Goal: Task Accomplishment & Management: Use online tool/utility

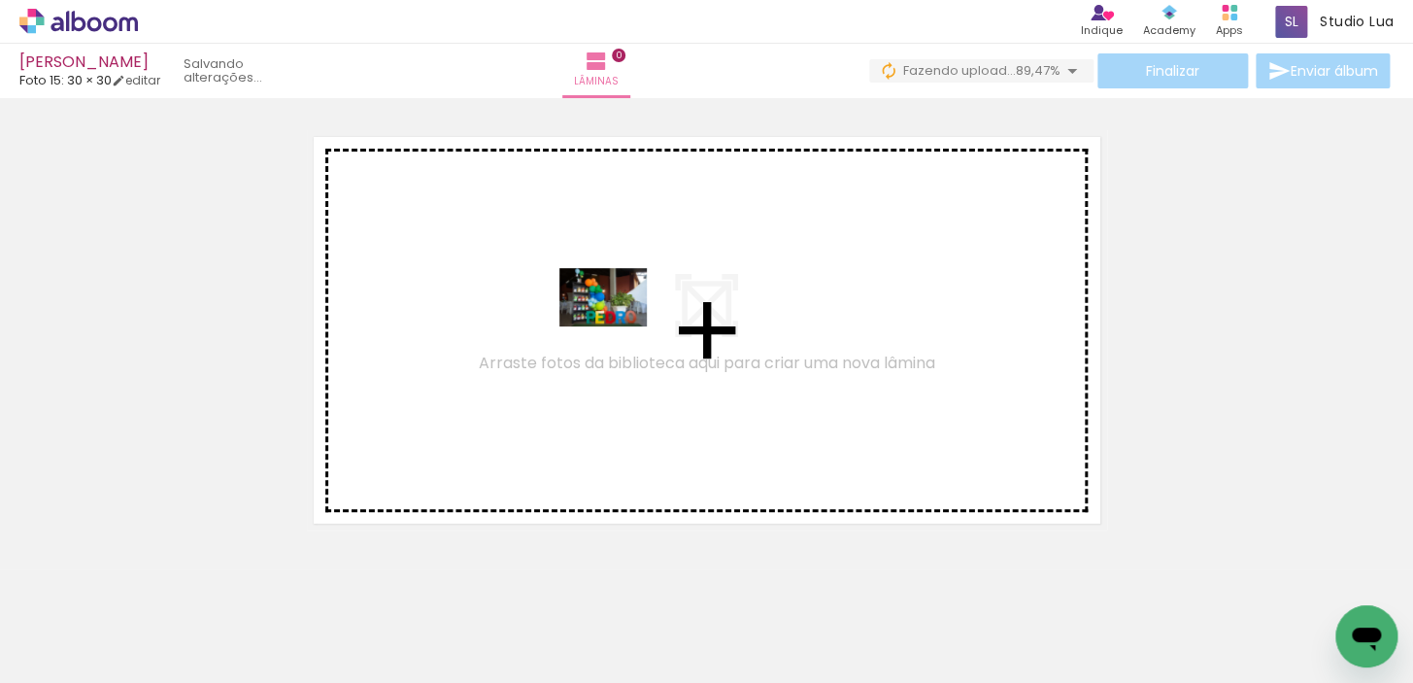
click at [618, 326] on quentale-workspace at bounding box center [706, 341] width 1413 height 683
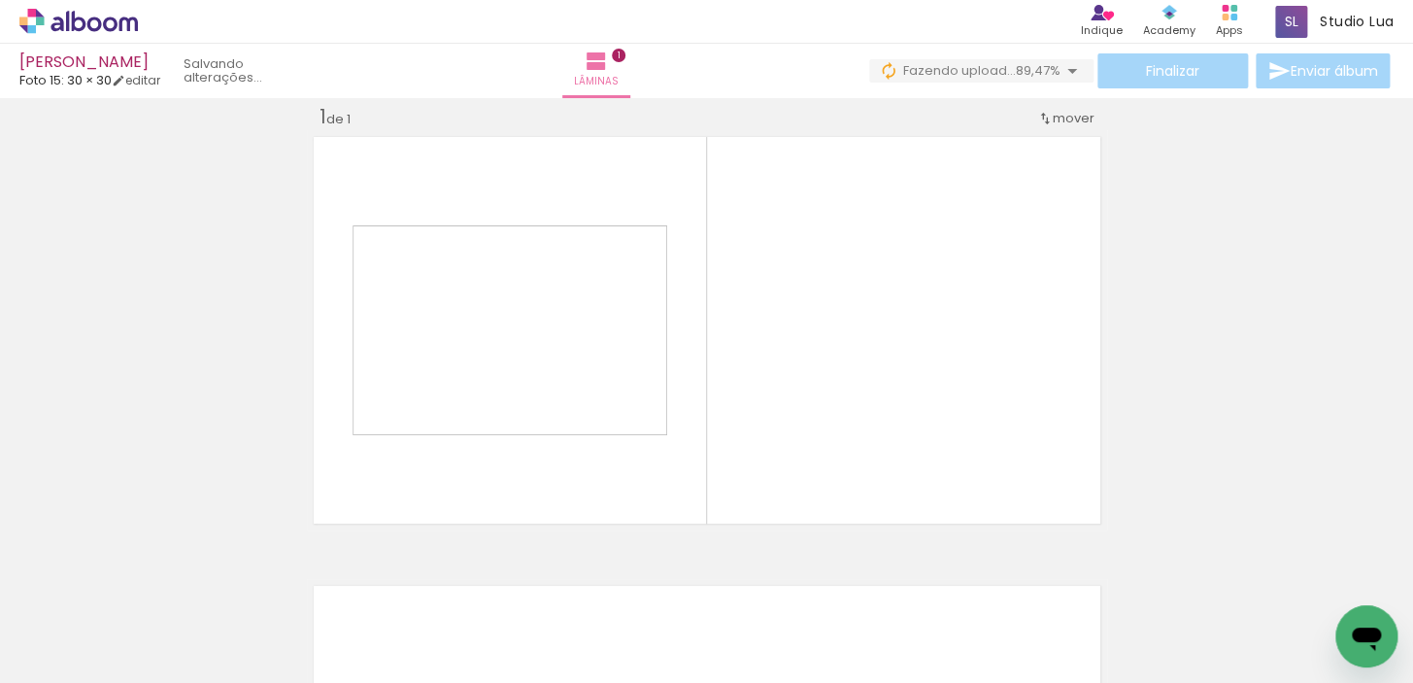
scroll to position [24, 0]
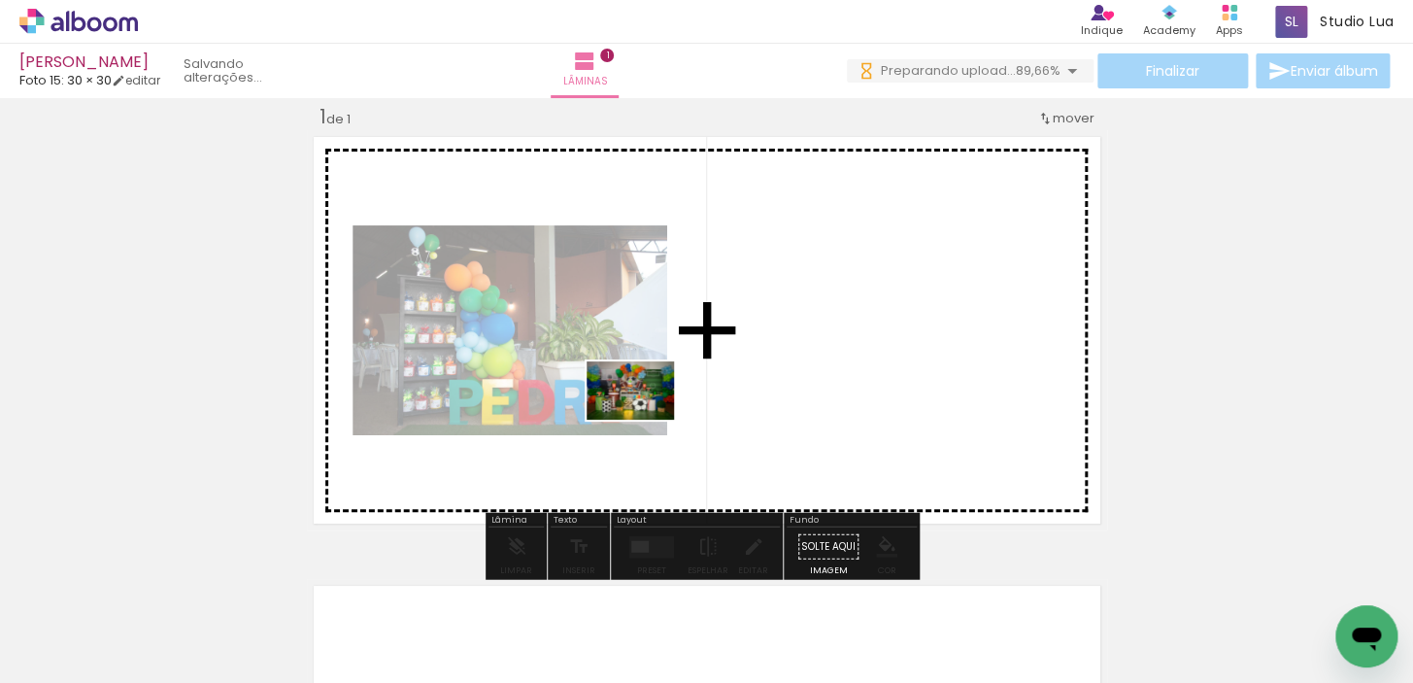
drag, startPoint x: 342, startPoint y: 621, endPoint x: 645, endPoint y: 420, distance: 363.7
click at [645, 420] on quentale-workspace at bounding box center [706, 341] width 1413 height 683
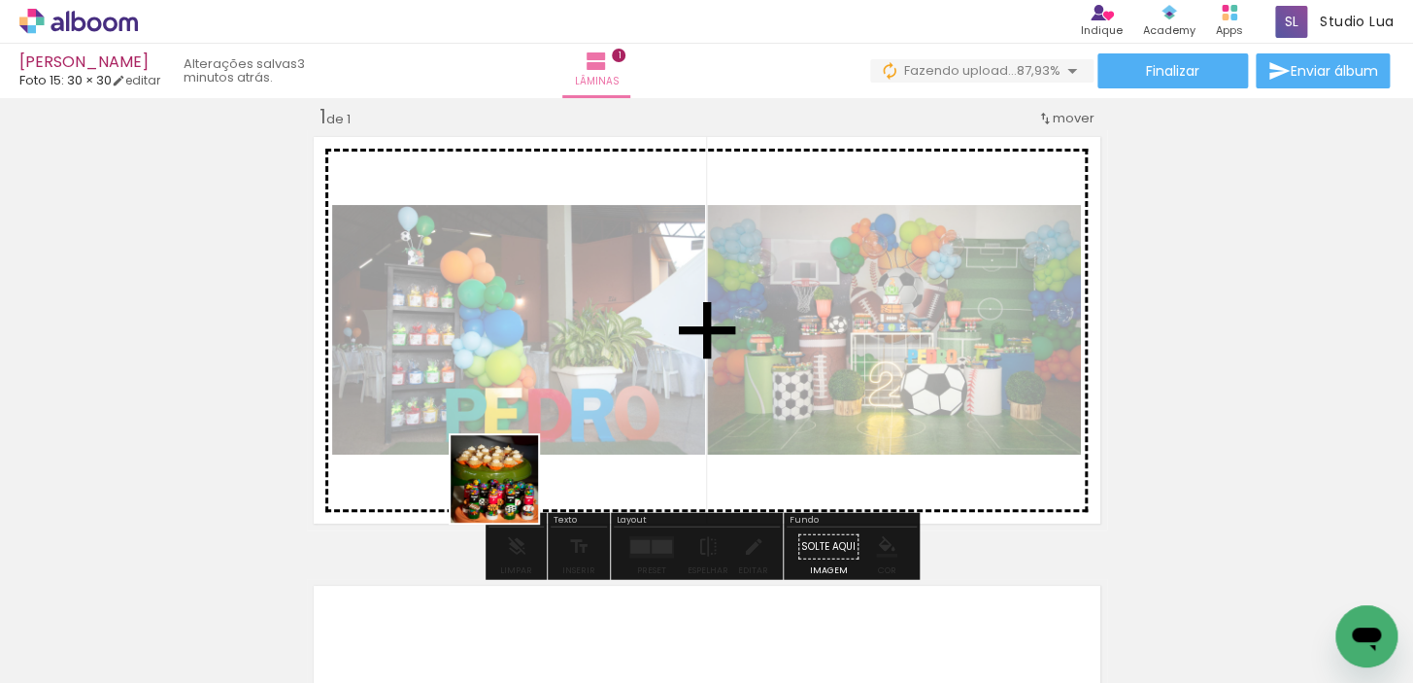
drag, startPoint x: 426, startPoint y: 635, endPoint x: 536, endPoint y: 458, distance: 208.9
click at [536, 458] on quentale-workspace at bounding box center [706, 341] width 1413 height 683
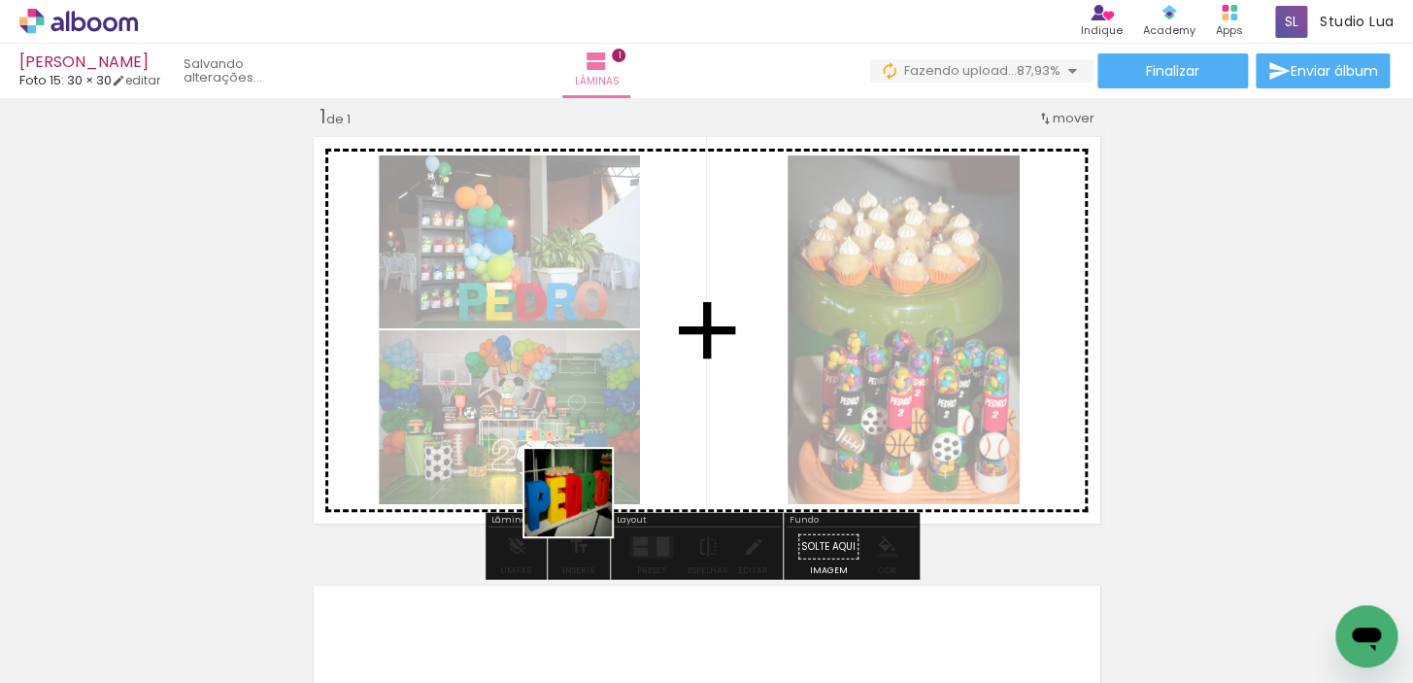
drag, startPoint x: 548, startPoint y: 616, endPoint x: 660, endPoint y: 596, distance: 113.6
click at [626, 434] on quentale-workspace at bounding box center [706, 341] width 1413 height 683
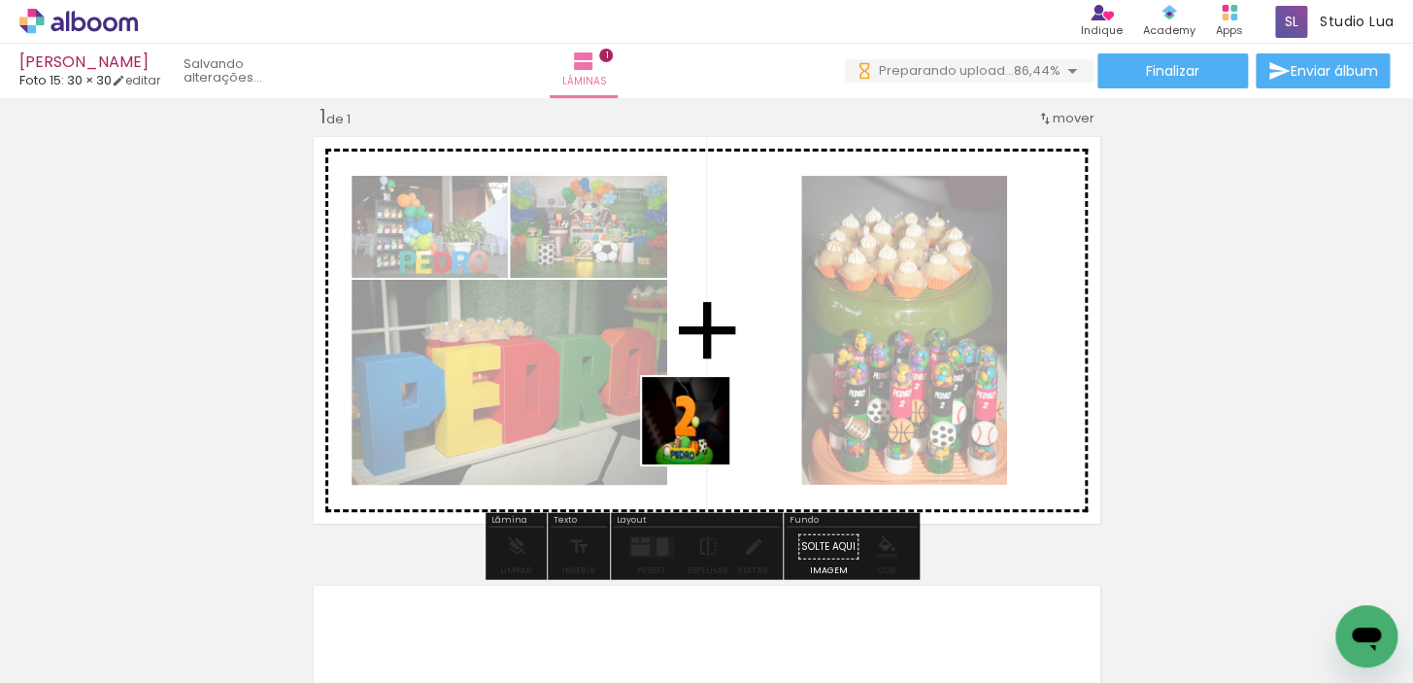
drag, startPoint x: 648, startPoint y: 589, endPoint x: 700, endPoint y: 435, distance: 162.2
click at [700, 435] on quentale-workspace at bounding box center [706, 341] width 1413 height 683
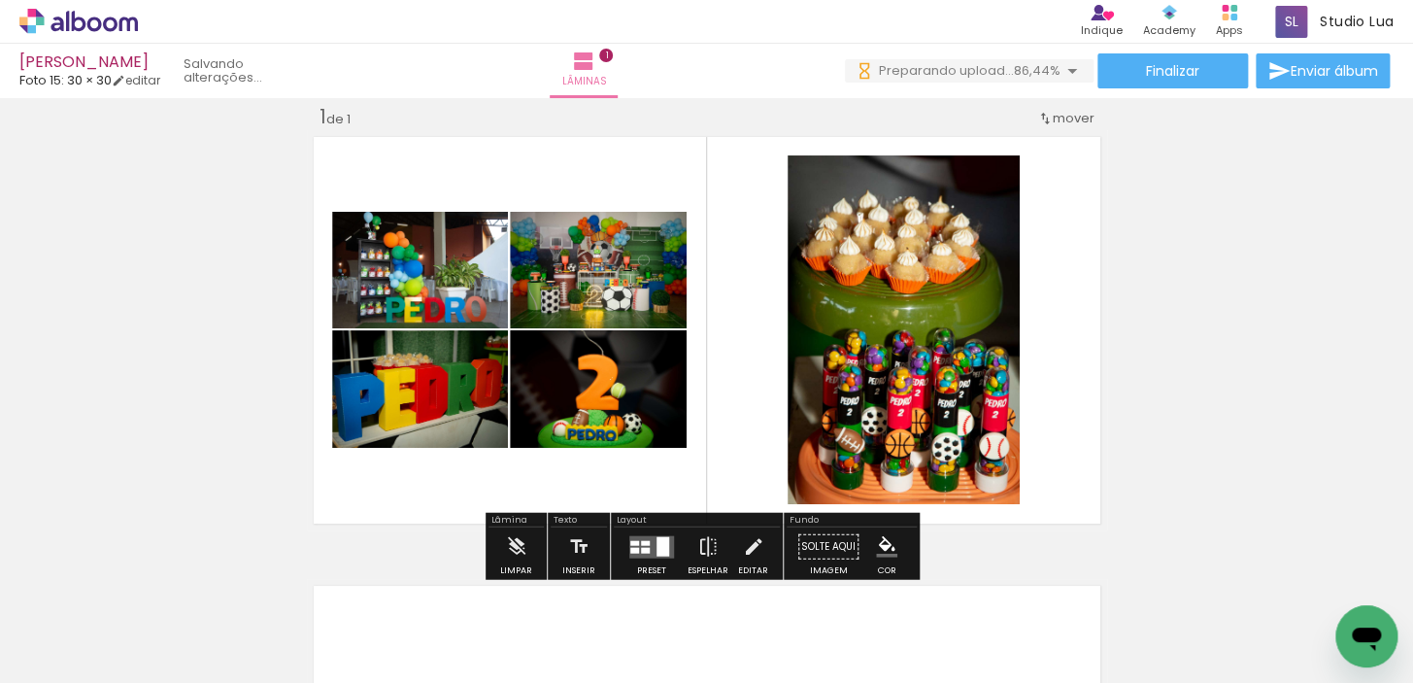
drag, startPoint x: 758, startPoint y: 601, endPoint x: 861, endPoint y: 614, distance: 103.7
click at [777, 438] on quentale-workspace at bounding box center [706, 341] width 1413 height 683
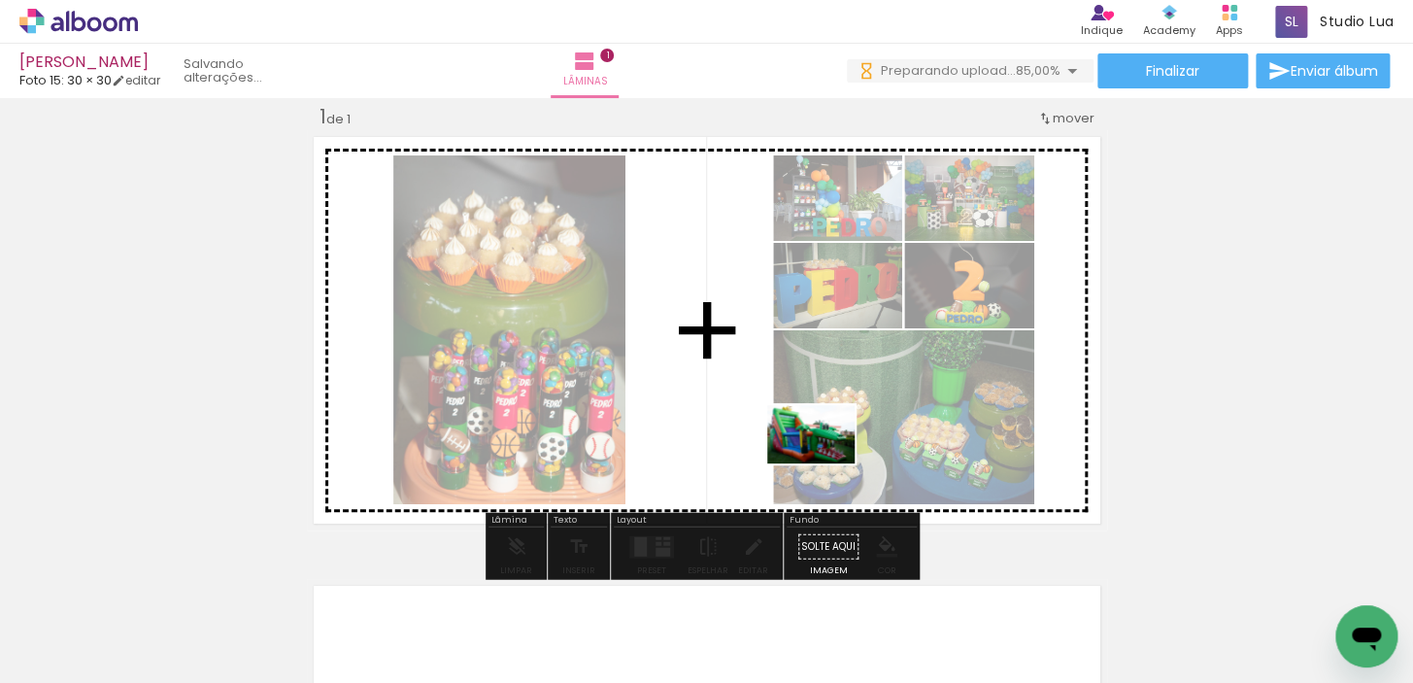
drag, startPoint x: 854, startPoint y: 625, endPoint x: 826, endPoint y: 463, distance: 163.7
click at [826, 463] on quentale-workspace at bounding box center [706, 341] width 1413 height 683
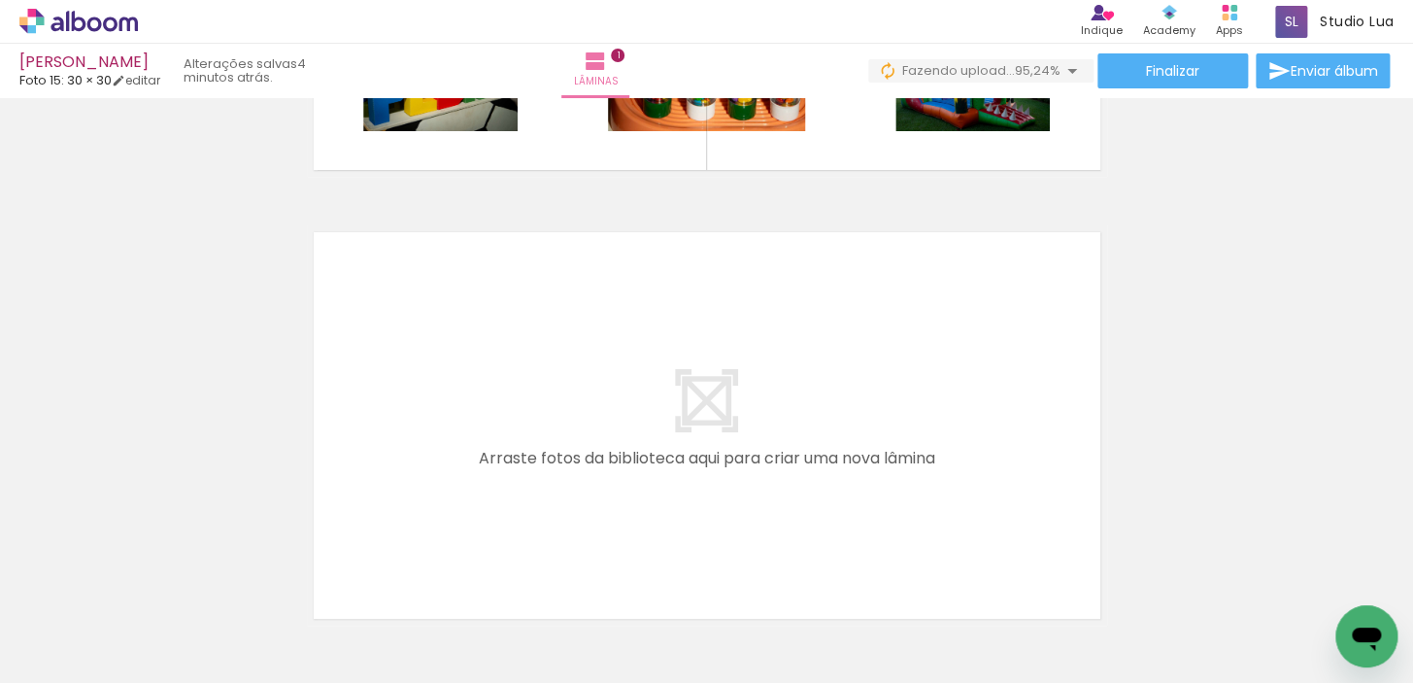
scroll to position [466, 0]
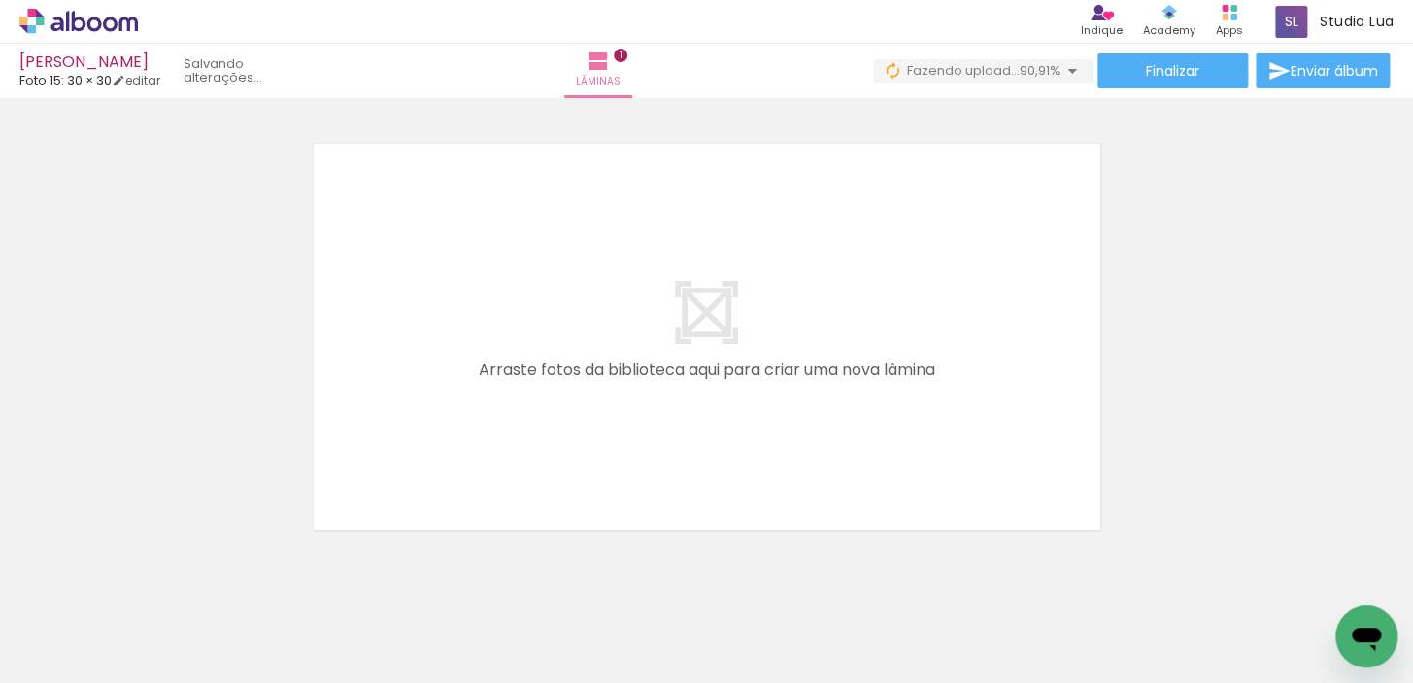
drag, startPoint x: 613, startPoint y: 629, endPoint x: 666, endPoint y: 371, distance: 262.9
click at [666, 371] on quentale-workspace at bounding box center [706, 341] width 1413 height 683
drag, startPoint x: 730, startPoint y: 632, endPoint x: 868, endPoint y: 375, distance: 292.1
click at [868, 375] on quentale-workspace at bounding box center [706, 341] width 1413 height 683
drag, startPoint x: 845, startPoint y: 633, endPoint x: 885, endPoint y: 464, distance: 173.7
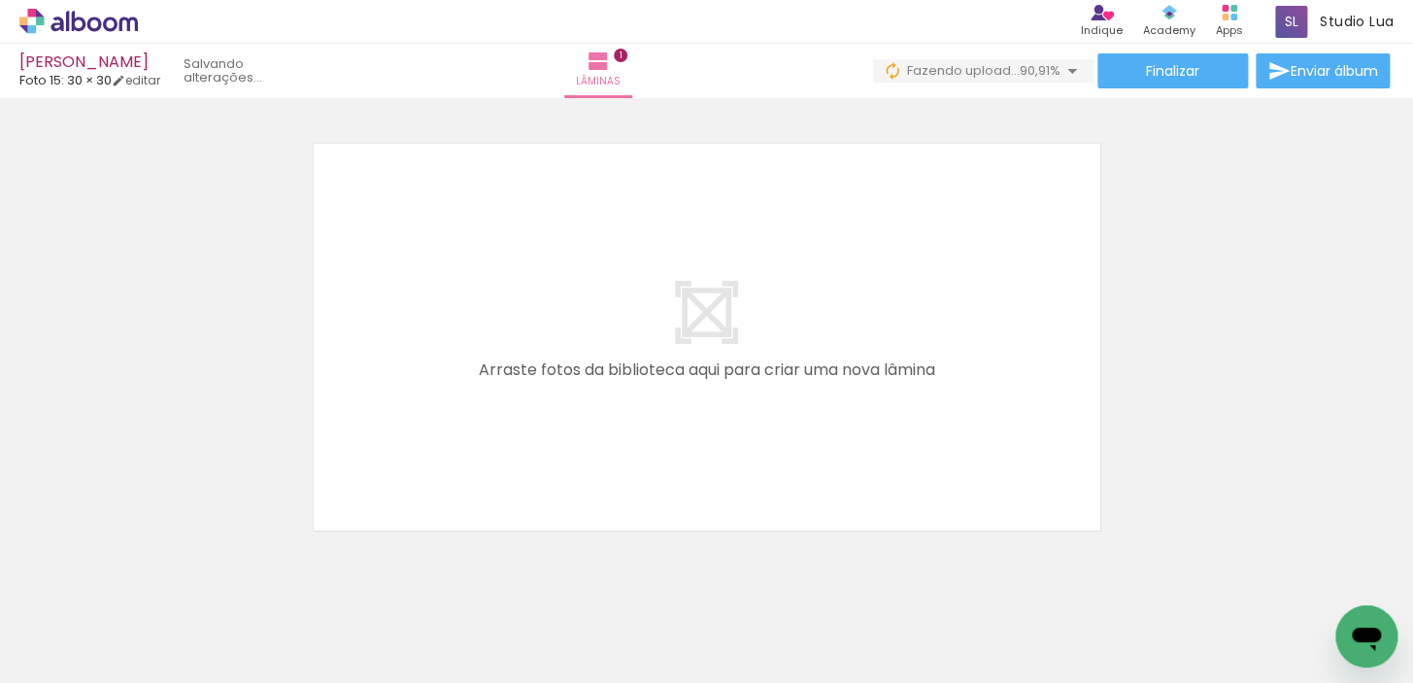
click at [885, 464] on quentale-workspace at bounding box center [706, 341] width 1413 height 683
drag, startPoint x: 562, startPoint y: 171, endPoint x: 613, endPoint y: 494, distance: 326.6
drag, startPoint x: 951, startPoint y: 621, endPoint x: 883, endPoint y: 284, distance: 343.9
click at [883, 284] on quentale-workspace at bounding box center [706, 341] width 1413 height 683
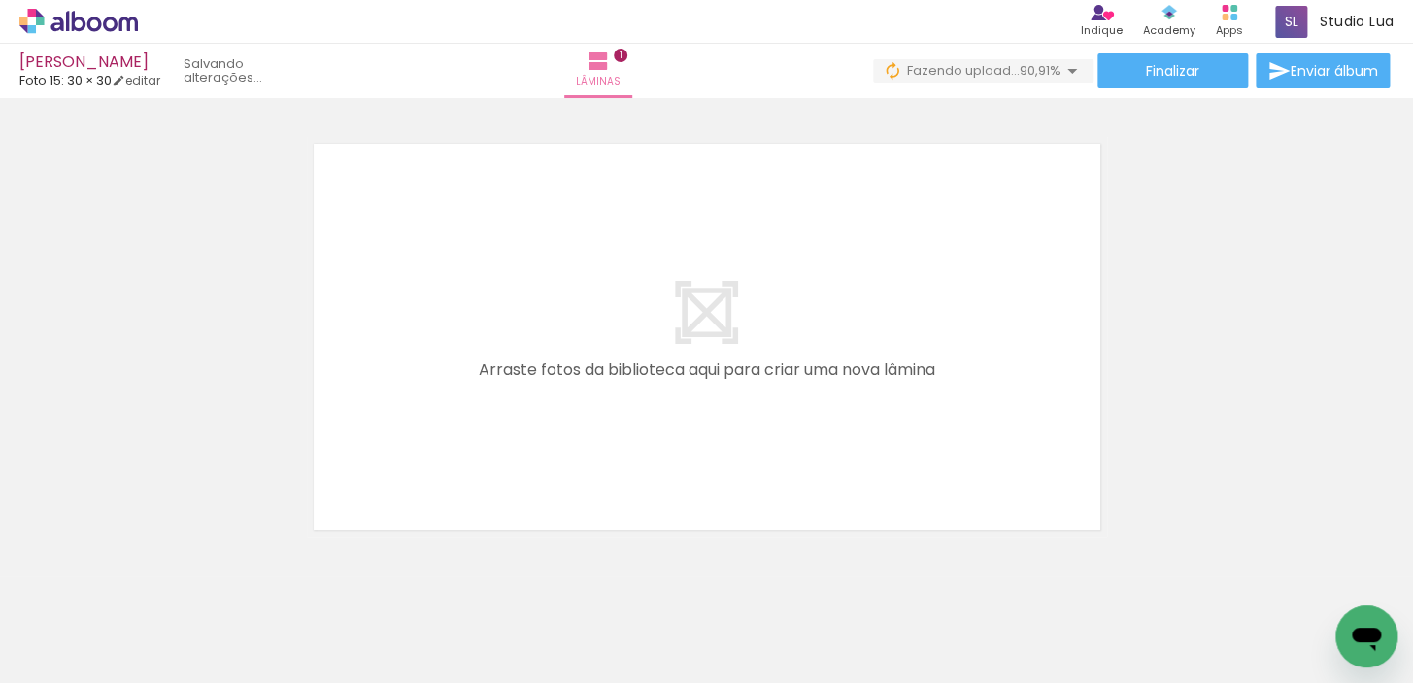
drag, startPoint x: 1048, startPoint y: 606, endPoint x: 902, endPoint y: 388, distance: 263.2
click at [902, 388] on quentale-workspace at bounding box center [706, 341] width 1413 height 683
drag, startPoint x: 483, startPoint y: 629, endPoint x: 676, endPoint y: 427, distance: 279.0
click at [676, 427] on quentale-workspace at bounding box center [706, 341] width 1413 height 683
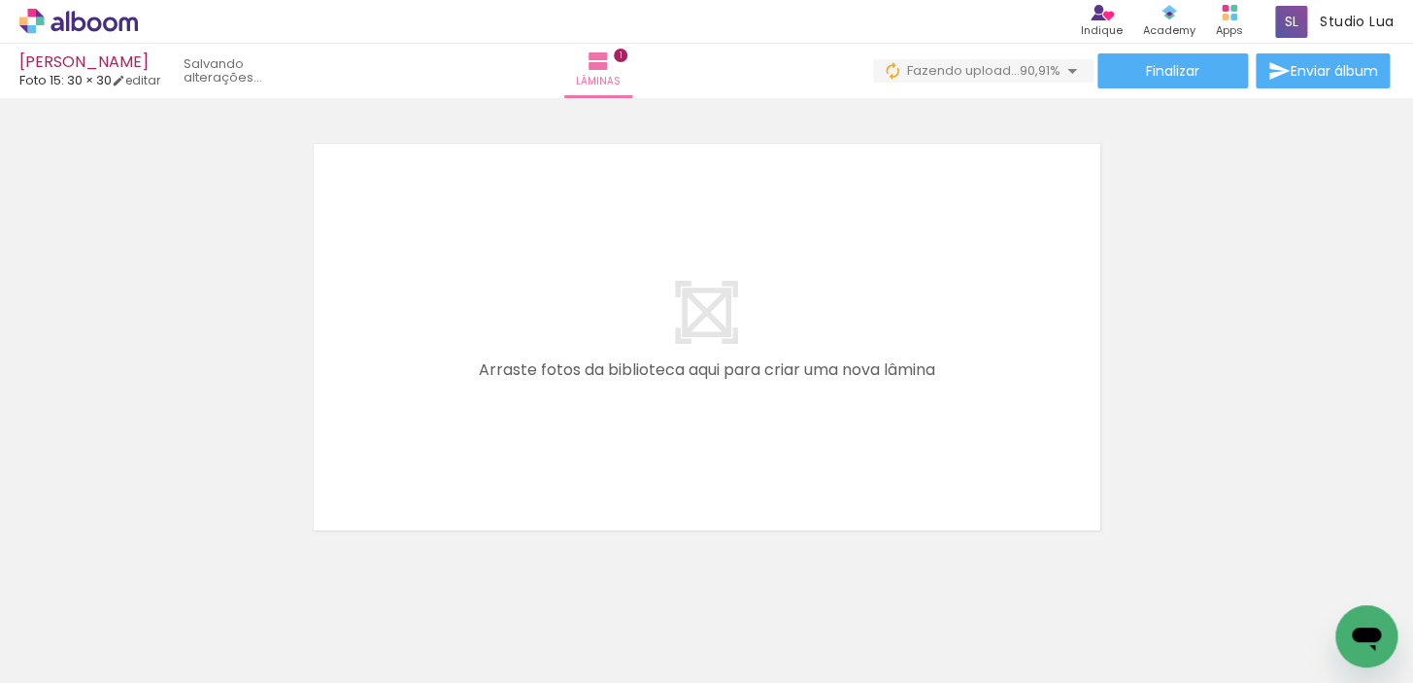
scroll to position [0, 1735]
drag, startPoint x: 320, startPoint y: 642, endPoint x: 869, endPoint y: 294, distance: 650.6
click at [869, 294] on quentale-workspace at bounding box center [706, 341] width 1413 height 683
drag, startPoint x: 412, startPoint y: 617, endPoint x: 533, endPoint y: 389, distance: 258.6
click at [533, 389] on quentale-workspace at bounding box center [706, 341] width 1413 height 683
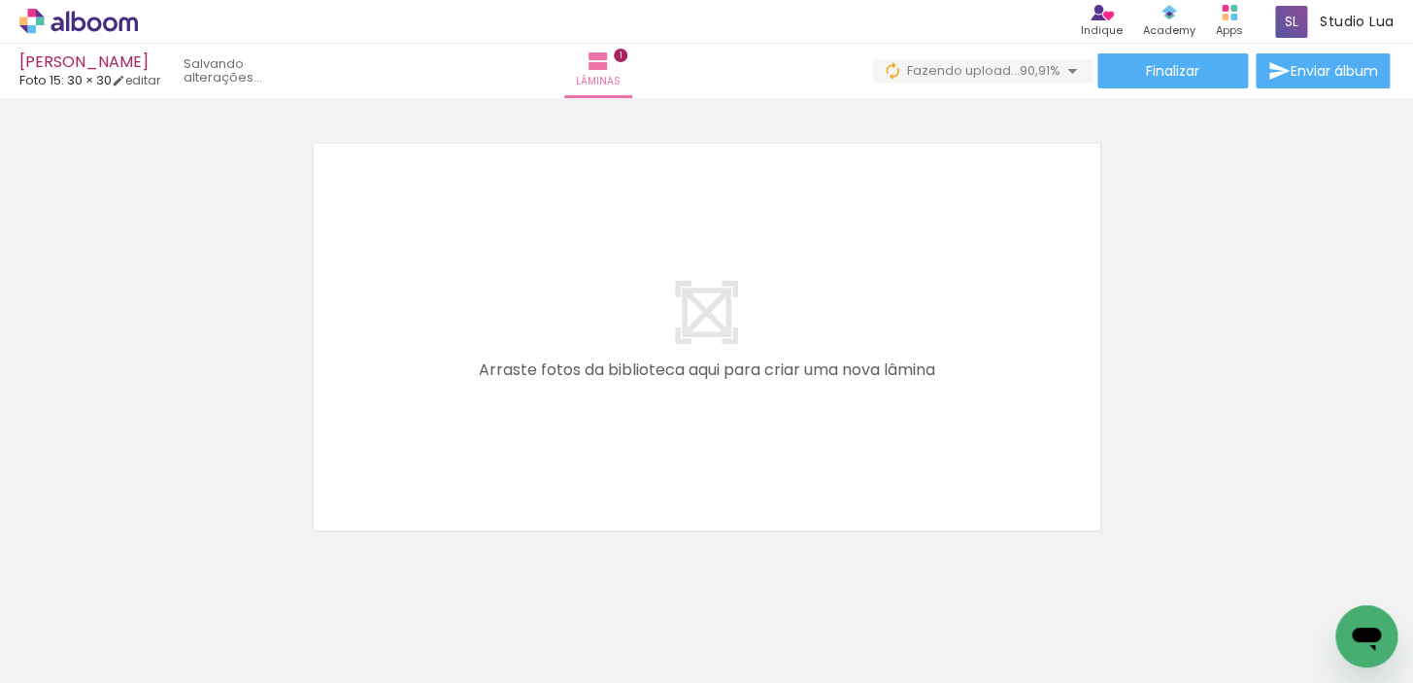
drag, startPoint x: 541, startPoint y: 622, endPoint x: 701, endPoint y: 392, distance: 279.7
click at [701, 392] on quentale-workspace at bounding box center [706, 341] width 1413 height 683
drag
click at [662, 475] on quentale-workspace at bounding box center [706, 341] width 1413 height 683
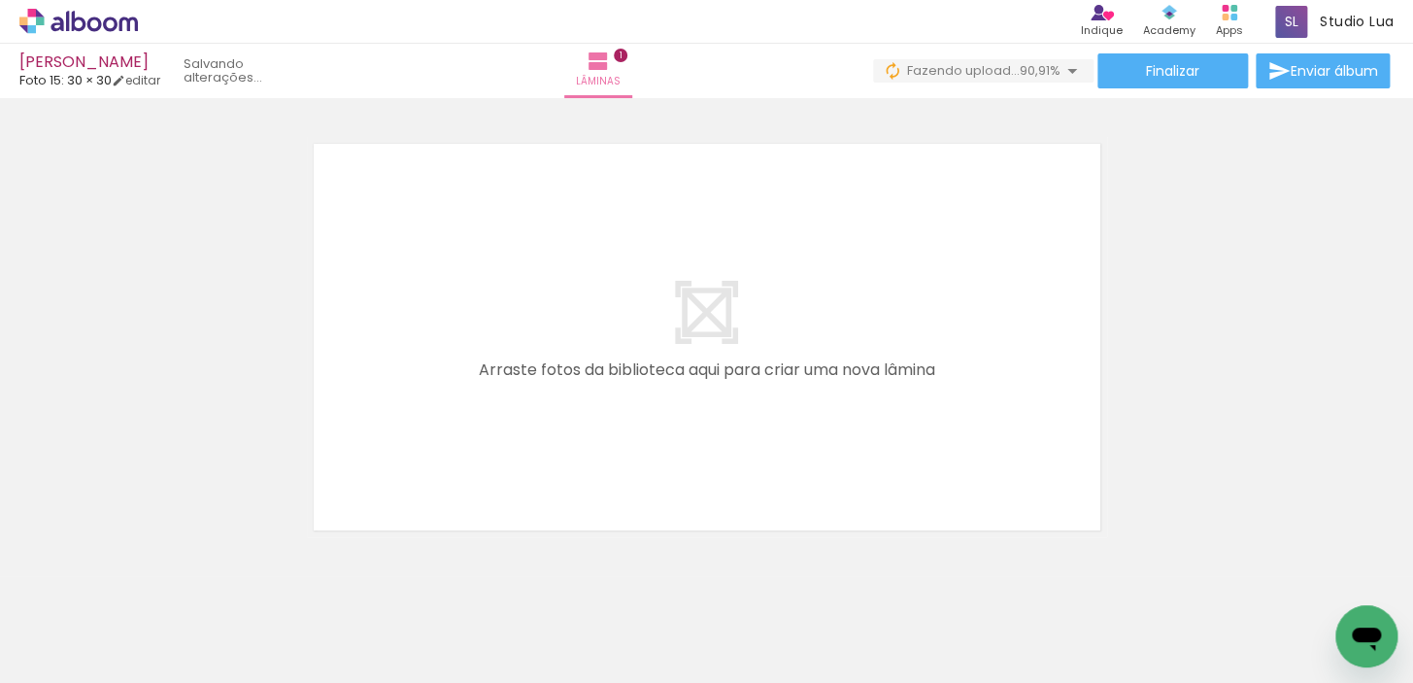
click at [780, 407] on quentale-workspace at bounding box center [706, 341] width 1413 height 683
click at [866, 446] on quentale-workspace at bounding box center [706, 341] width 1413 height 683
click at [813, 491] on quentale-workspace at bounding box center [706, 341] width 1413 height 683
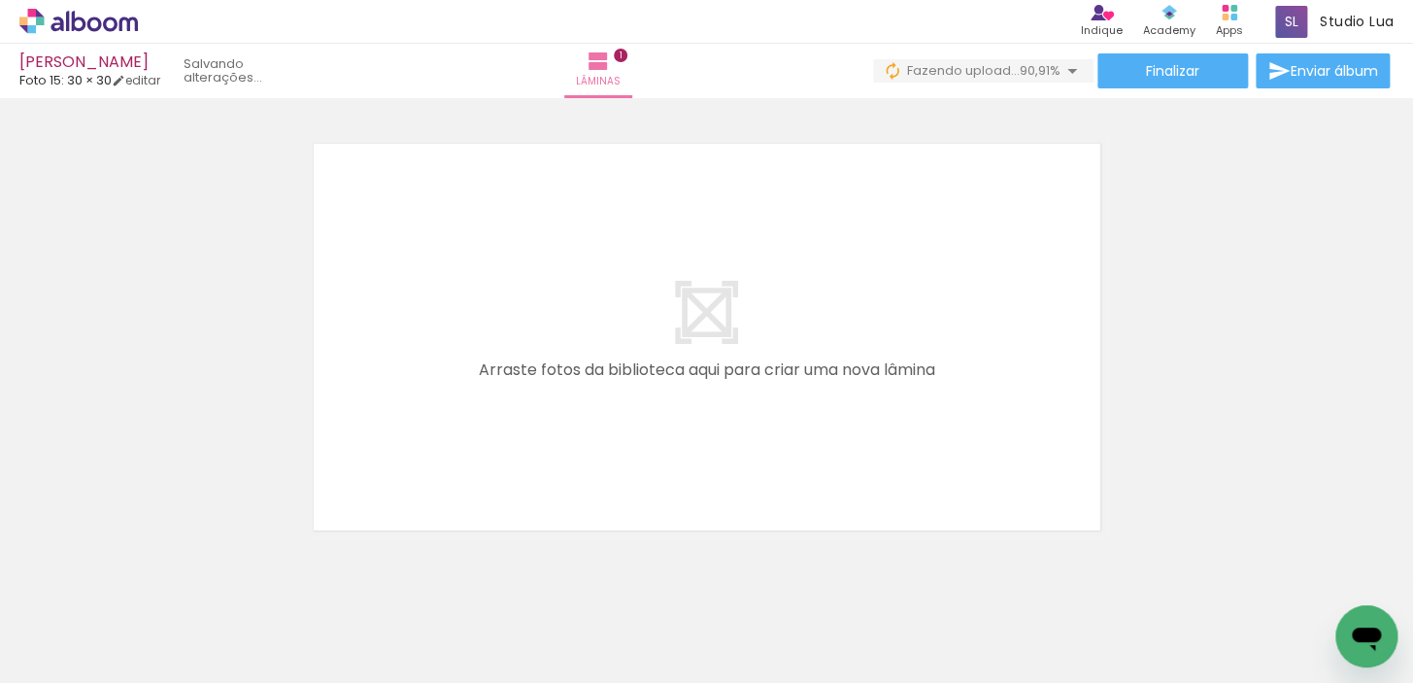
click at [703, 409] on quentale-workspace at bounding box center [706, 341] width 1413 height 683
click at [101, 313] on div "Inserir lâmina 1 de 5 Inserir lâmina 2 de 5 Inserir lâmina 3 de 5 Inserir lâmin…" at bounding box center [706, 88] width 1413 height 899
click at [633, 442] on quentale-workspace at bounding box center [706, 341] width 1413 height 683
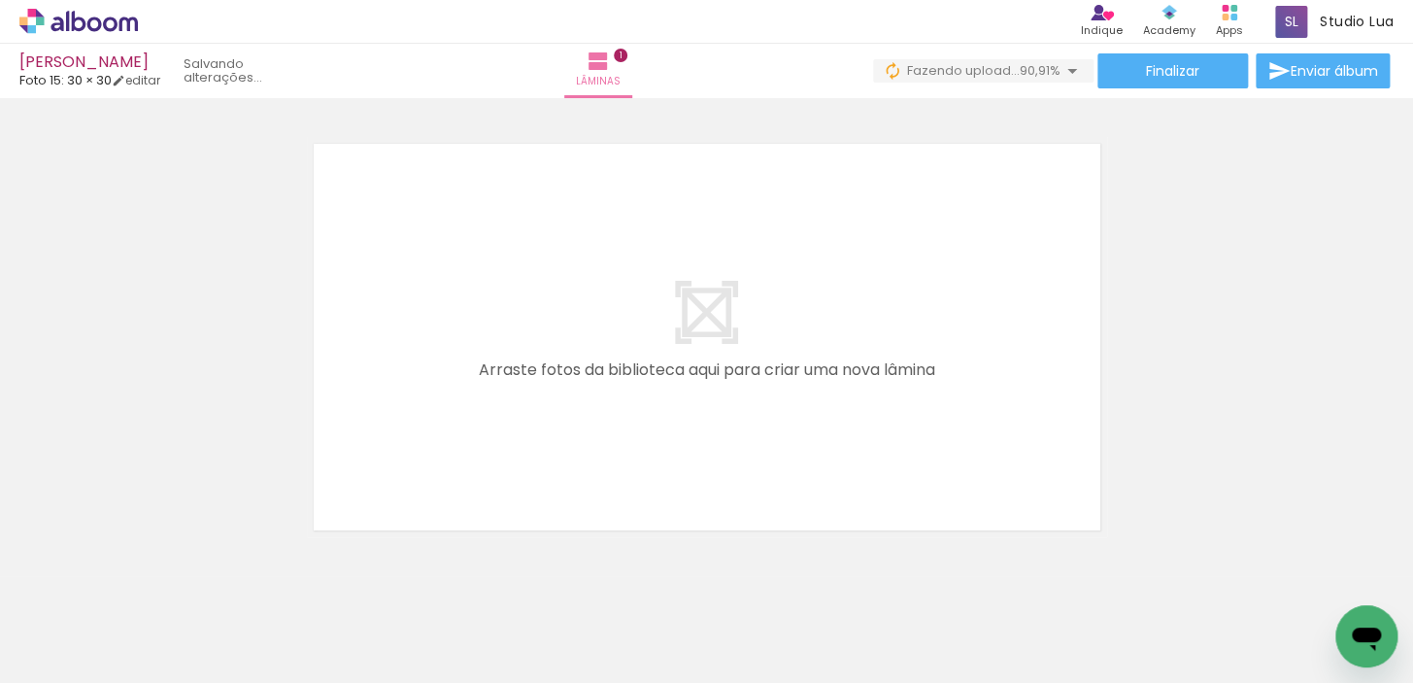
click at [661, 422] on quentale-workspace at bounding box center [706, 341] width 1413 height 683
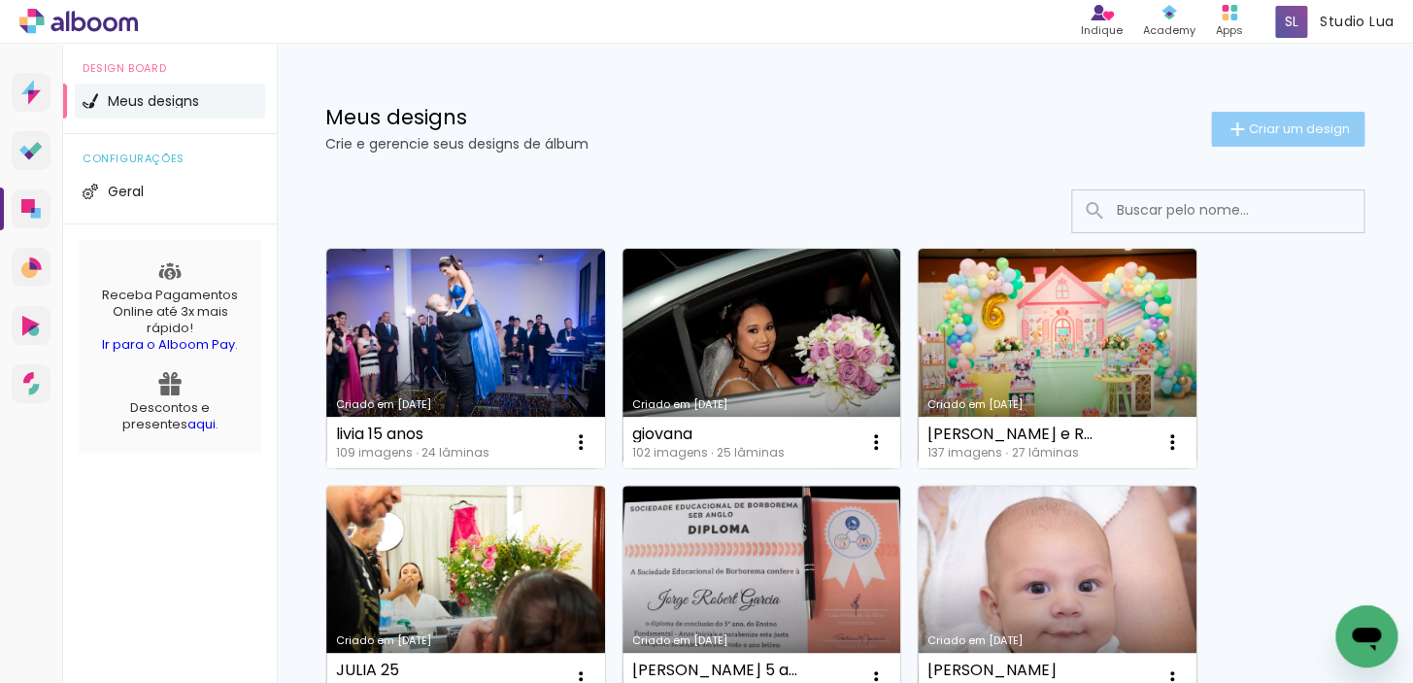
click at [1251, 135] on span "Criar um design" at bounding box center [1299, 128] width 101 height 13
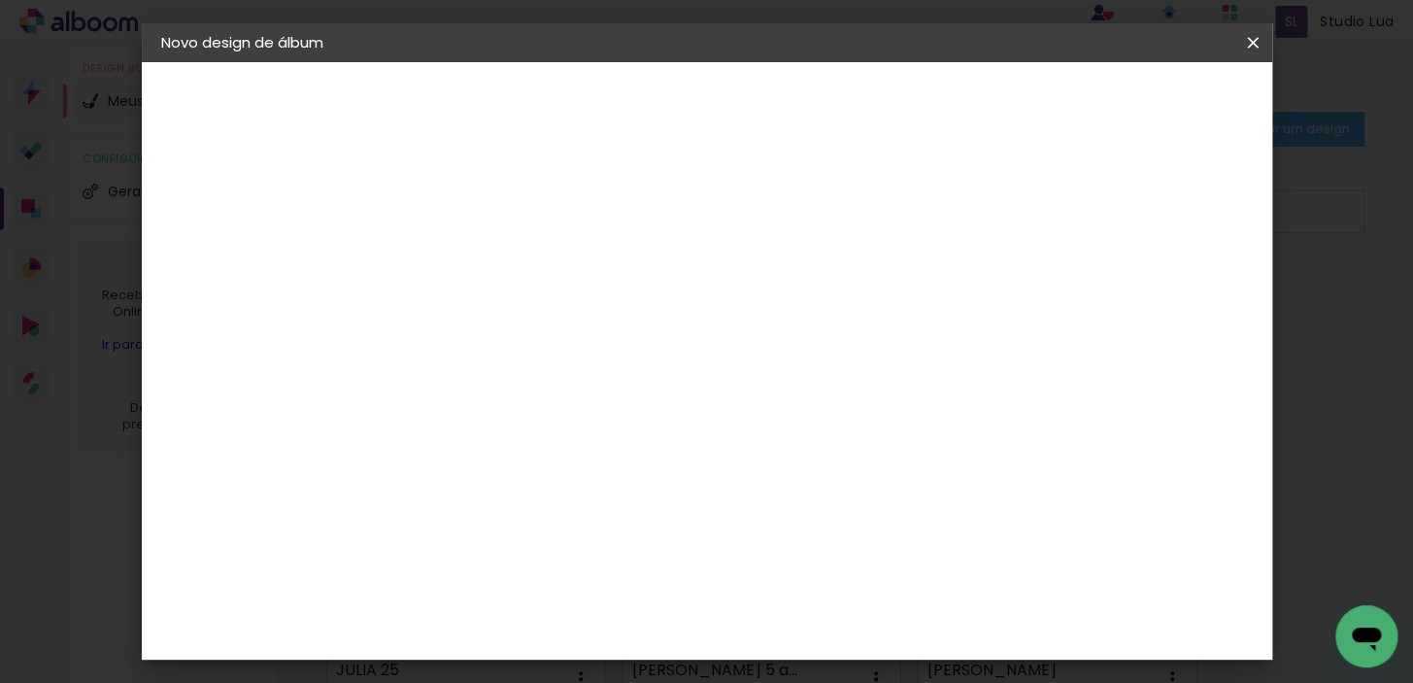
click at [0, 0] on paper-input-container "Título do álbum" at bounding box center [0, 0] width 0 height 0
click at [479, 259] on input at bounding box center [479, 261] width 0 height 30
type input "[PERSON_NAME]"
type paper-input "[PERSON_NAME]"
click at [0, 0] on slot "Avançar" at bounding box center [0, 0] width 0 height 0
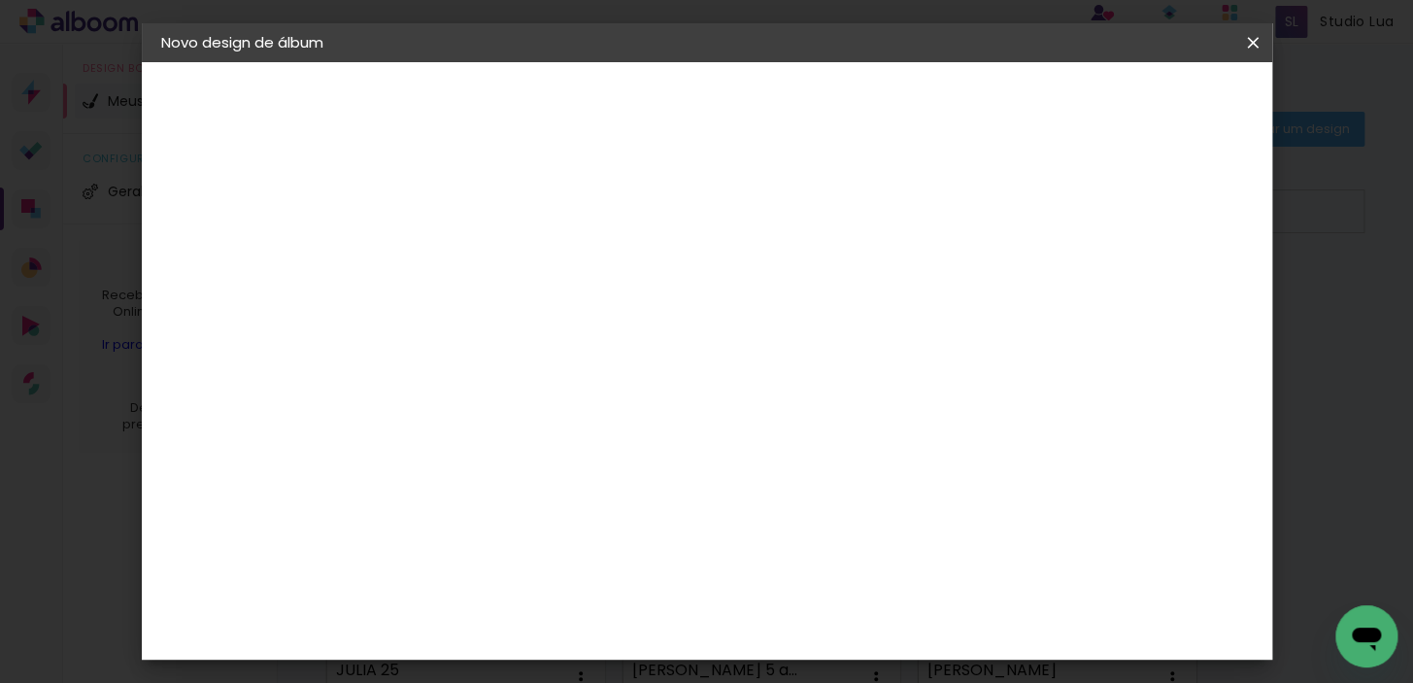
click at [633, 333] on paper-input-container at bounding box center [529, 311] width 210 height 44
type input "foto"
type paper-input "foto"
click at [500, 483] on div "Foto 15" at bounding box center [482, 498] width 35 height 31
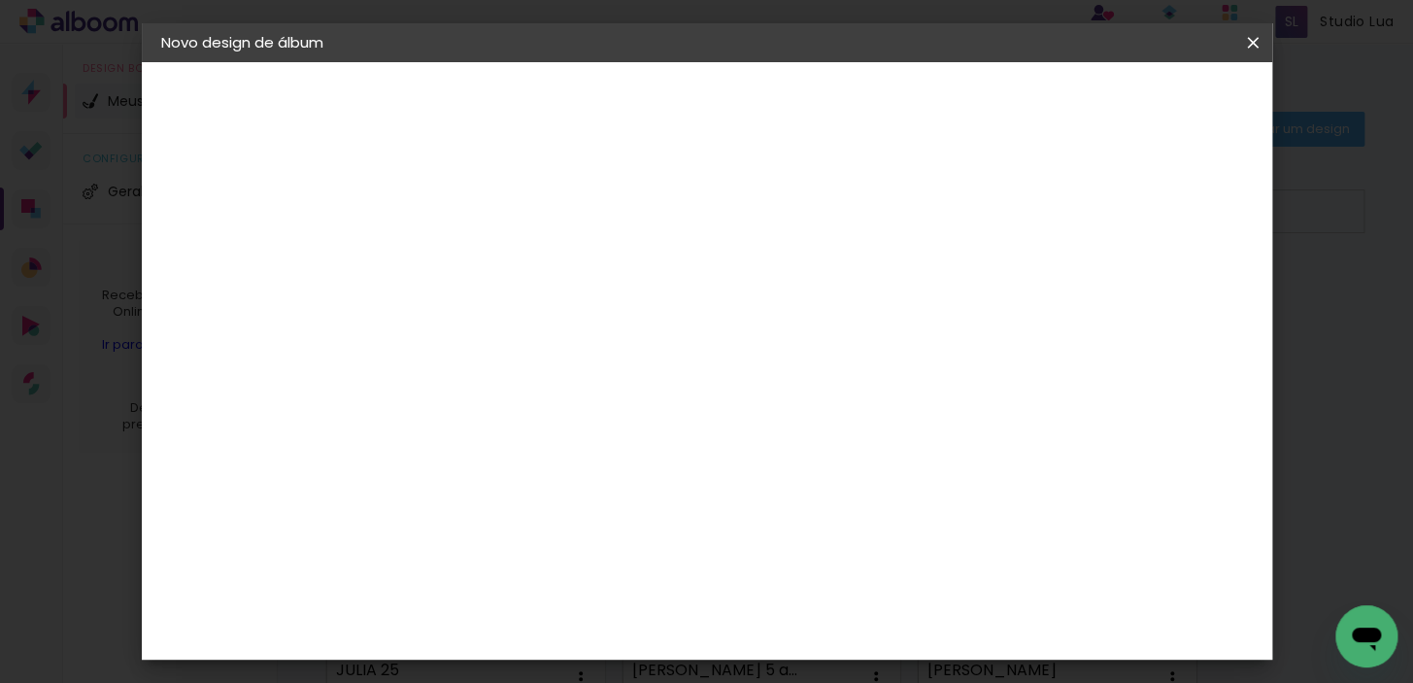
click at [0, 0] on slot "Avançar" at bounding box center [0, 0] width 0 height 0
click at [796, 92] on paper-button "Avançar" at bounding box center [747, 102] width 95 height 33
click at [0, 0] on span "Iniciar design" at bounding box center [0, 0] width 0 height 0
